Goal: Information Seeking & Learning: Find specific fact

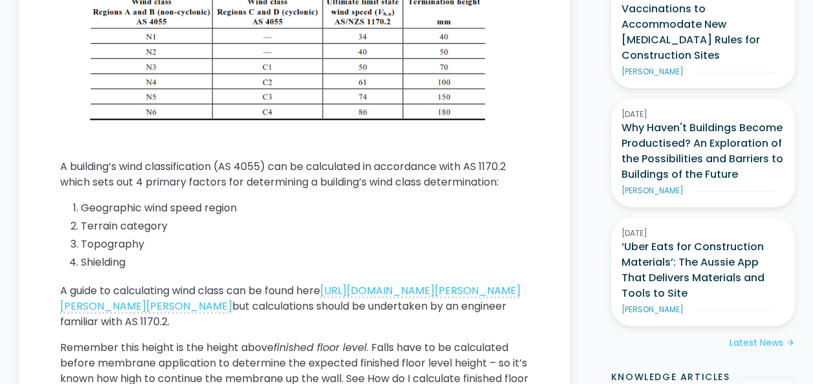
scroll to position [896, 0]
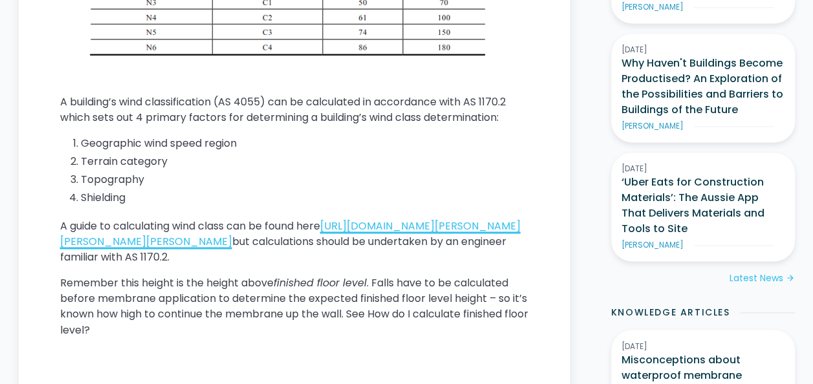
click at [169, 249] on link "[URL][DOMAIN_NAME][PERSON_NAME][PERSON_NAME][PERSON_NAME]" at bounding box center [290, 234] width 461 height 30
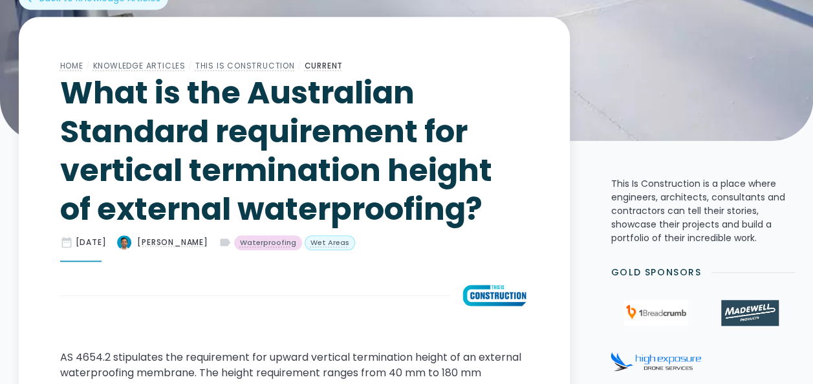
scroll to position [255, 0]
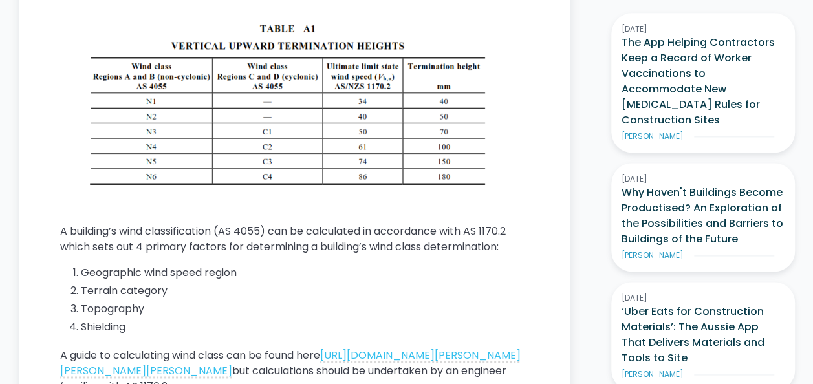
scroll to position [900, 0]
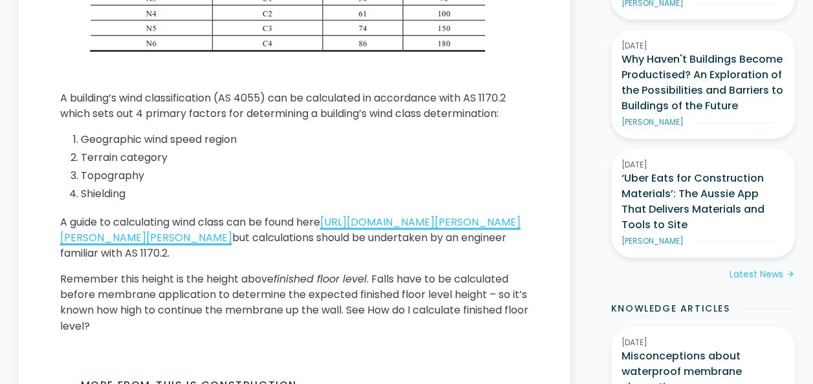
click at [160, 239] on link "[URL][DOMAIN_NAME][PERSON_NAME][PERSON_NAME][PERSON_NAME]" at bounding box center [290, 230] width 461 height 30
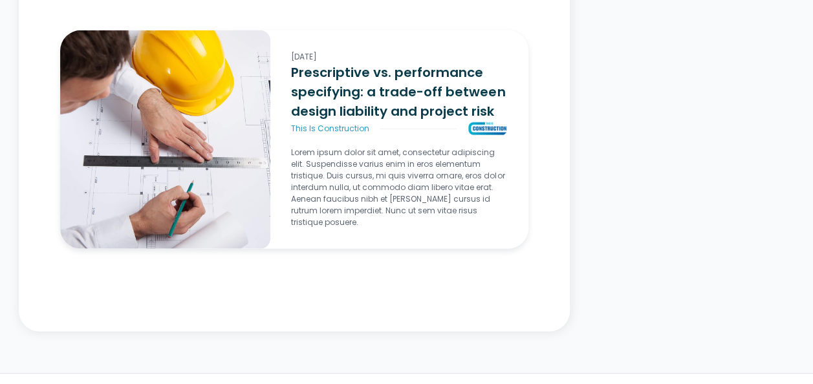
scroll to position [1743, 0]
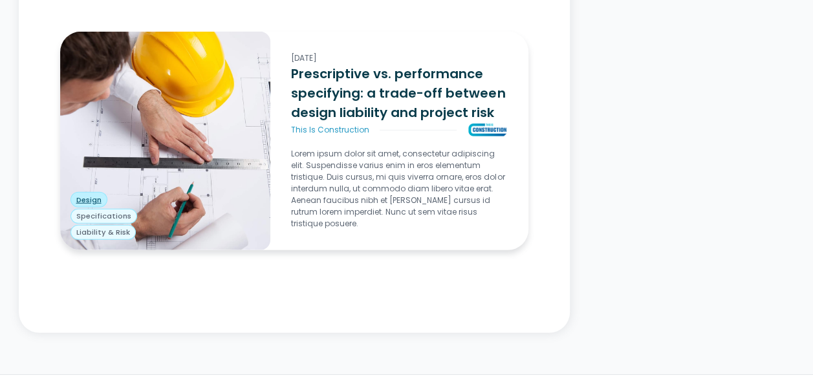
click at [84, 192] on div "Design" at bounding box center [89, 200] width 37 height 16
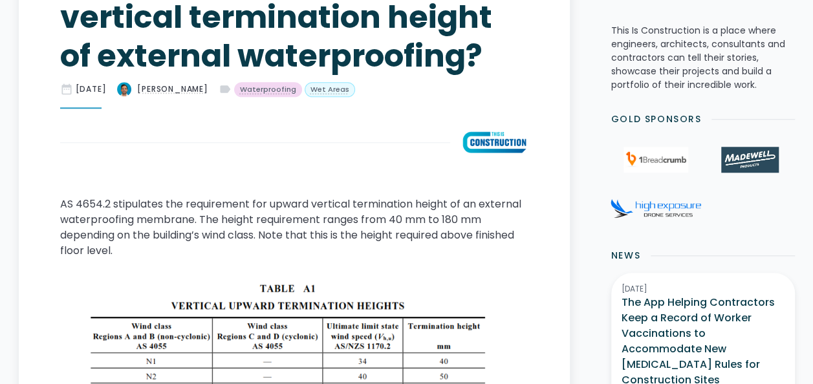
scroll to position [384, 0]
